Goal: Register for event/course

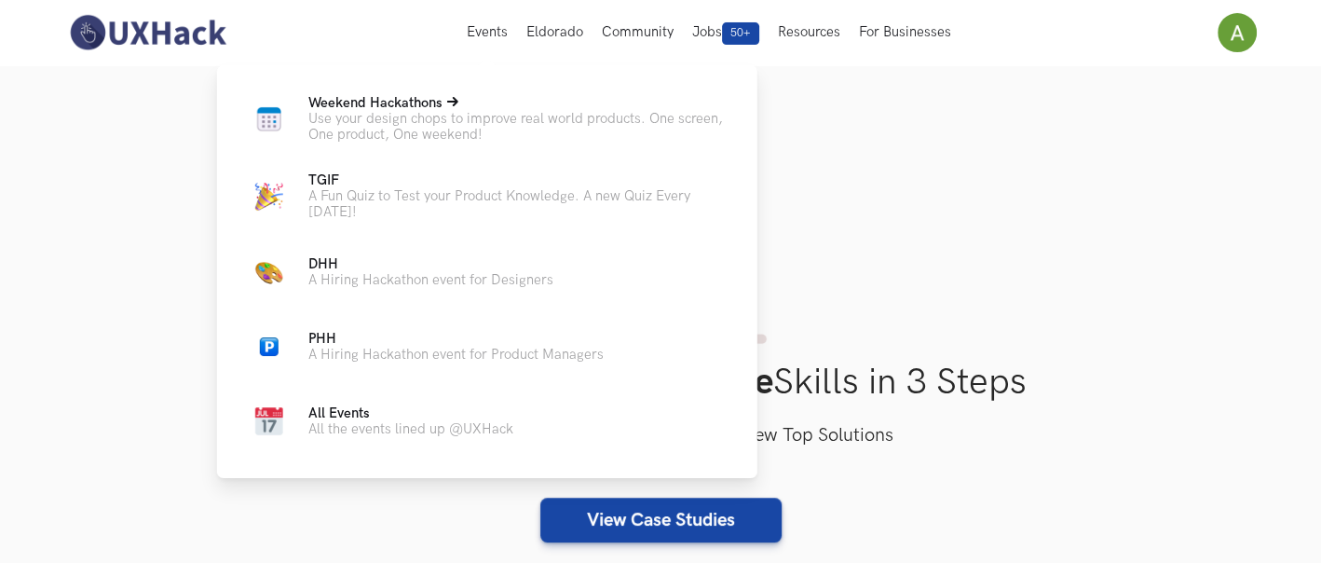
click at [452, 115] on p "Use your design chops to improve real world products. One screen, One product, …" at bounding box center [517, 127] width 419 height 32
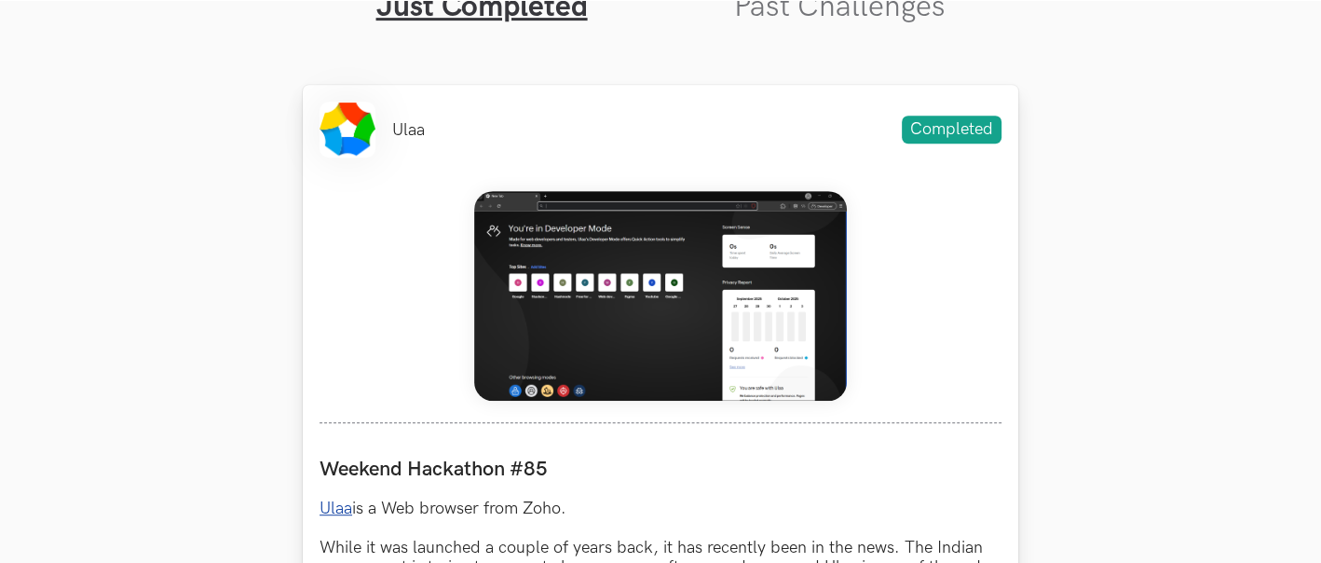
scroll to position [724, 0]
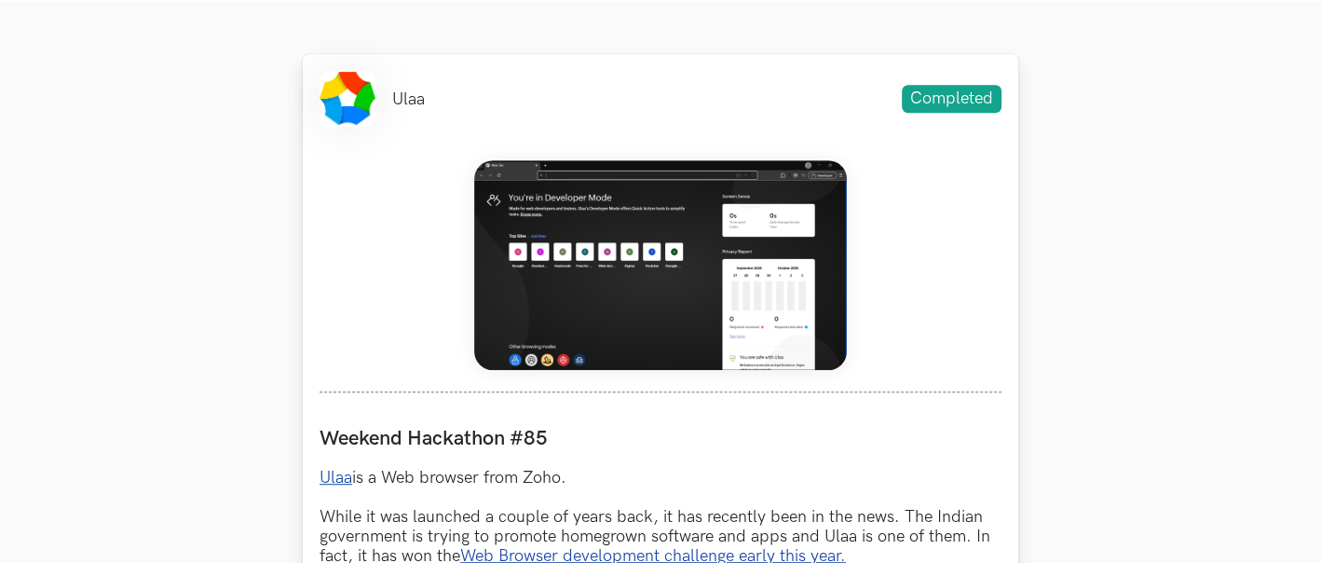
click at [715, 296] on img at bounding box center [660, 265] width 373 height 210
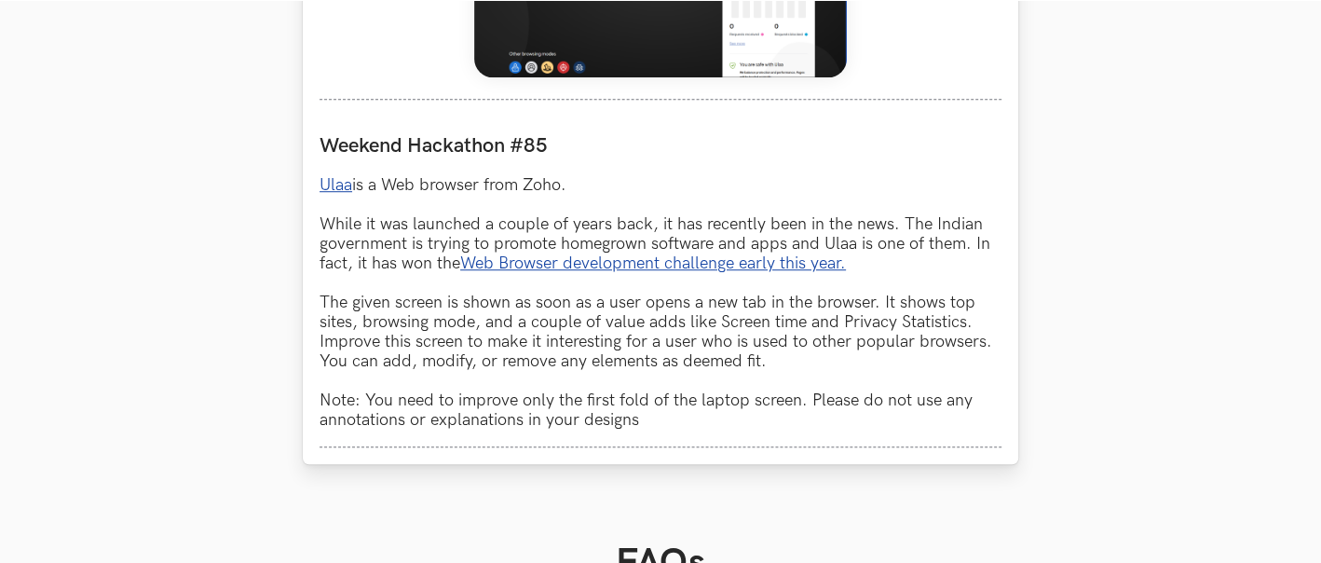
scroll to position [1035, 0]
